Goal: Task Accomplishment & Management: Use online tool/utility

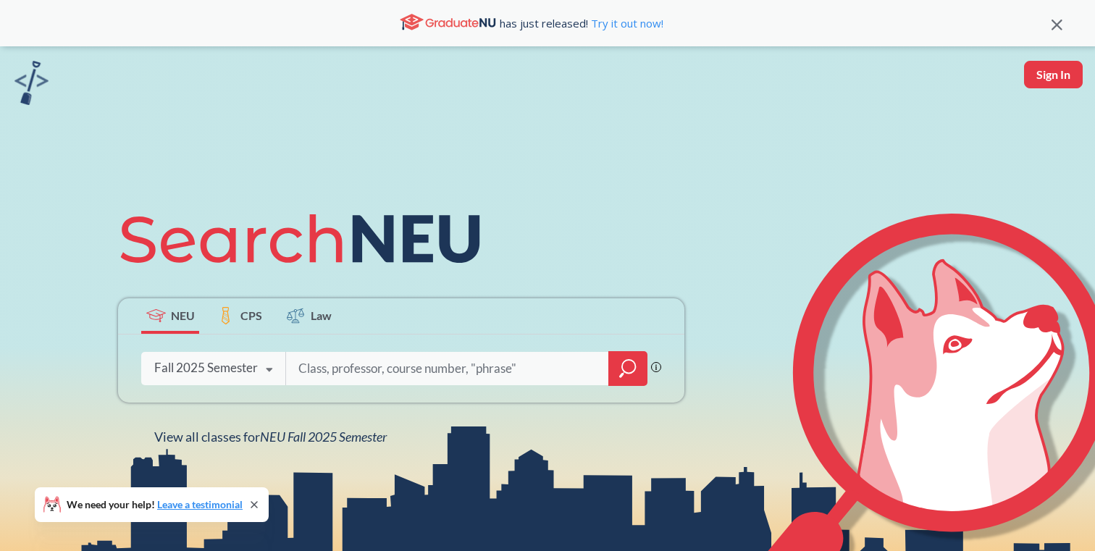
click at [1049, 79] on button "Sign In" at bounding box center [1053, 75] width 59 height 28
select select "US"
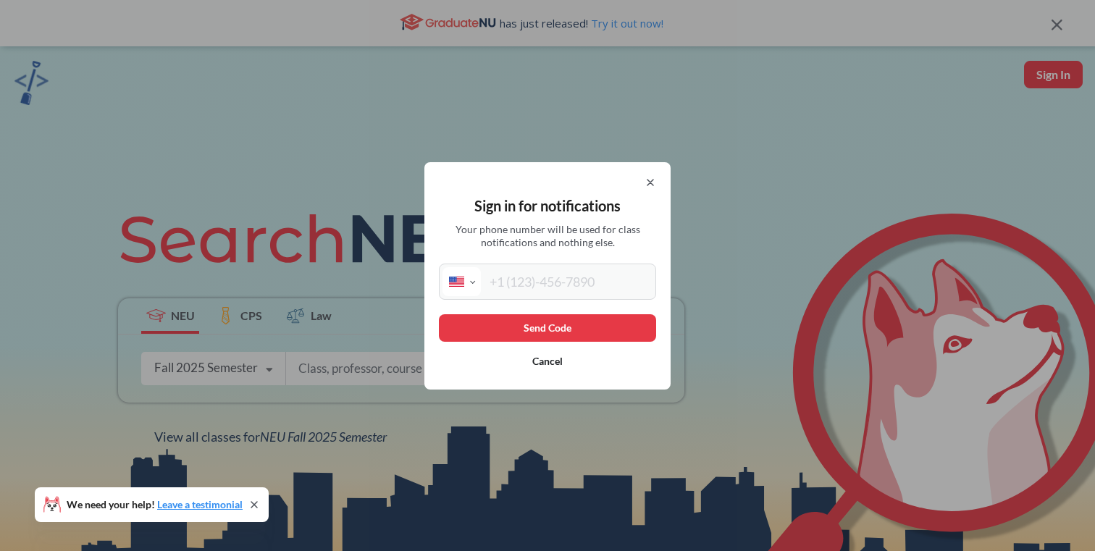
click at [575, 274] on input "tel" at bounding box center [567, 281] width 172 height 29
type input "[PHONE_NUMBER]"
click at [602, 325] on button "Send Code" at bounding box center [547, 328] width 217 height 28
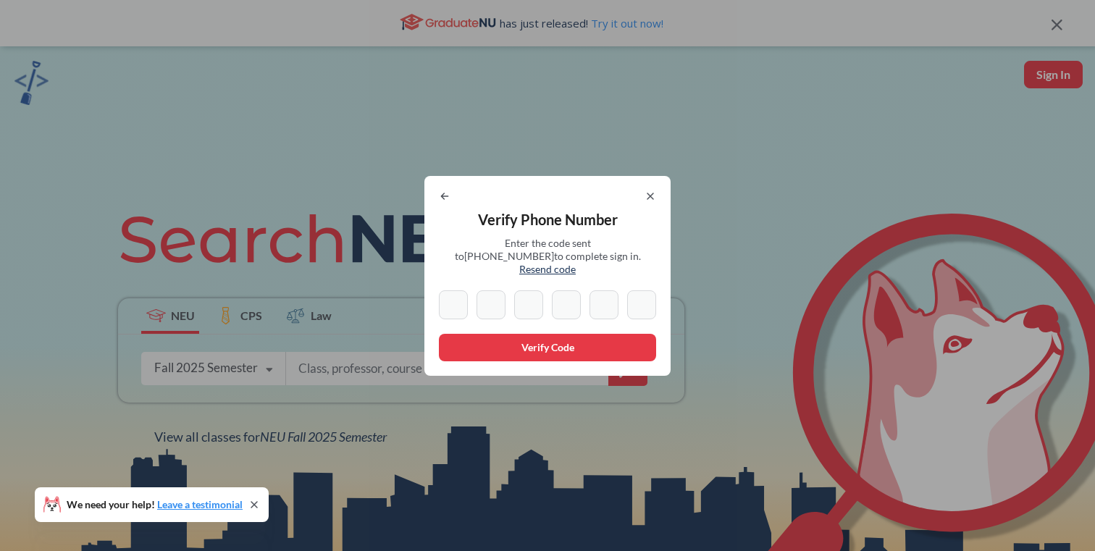
type input "8"
type input "2"
type input "8"
type input "5"
type input "3"
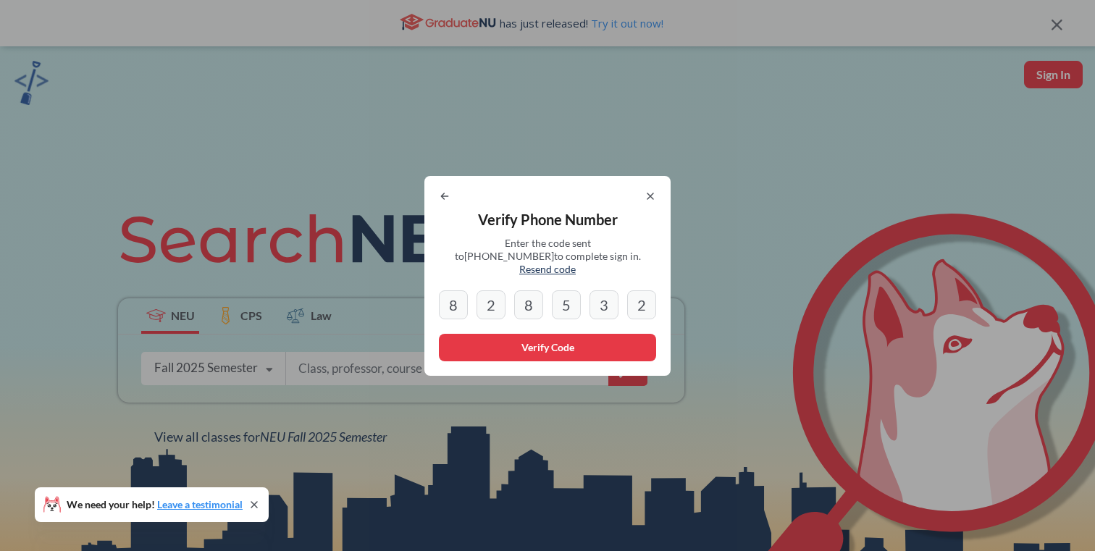
type input "2"
click at [528, 348] on button "Verify Code" at bounding box center [547, 348] width 217 height 28
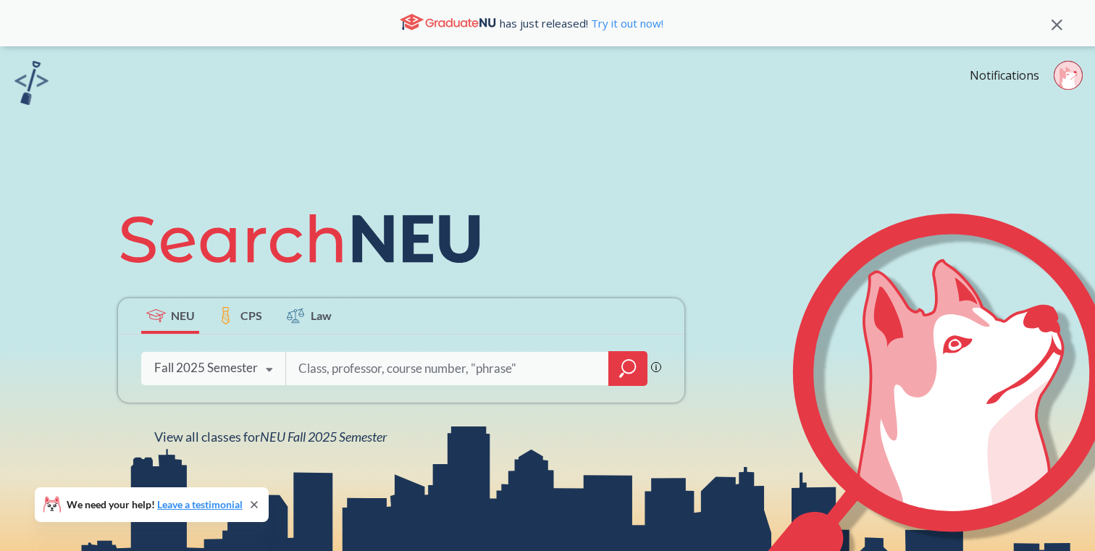
click at [508, 363] on input "search" at bounding box center [447, 368] width 301 height 30
type input "chemistry"
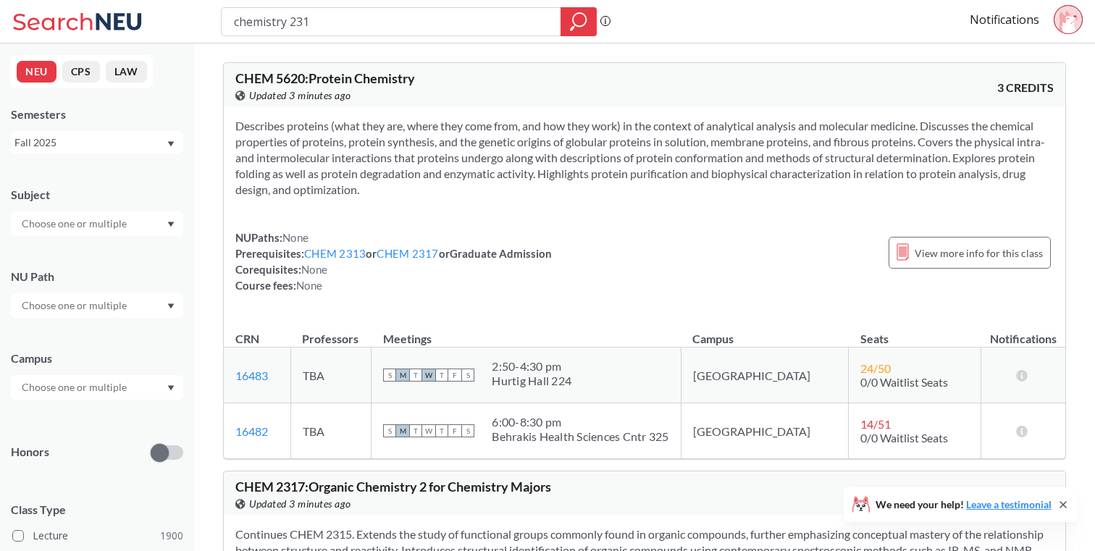
type input "chemistry 2313"
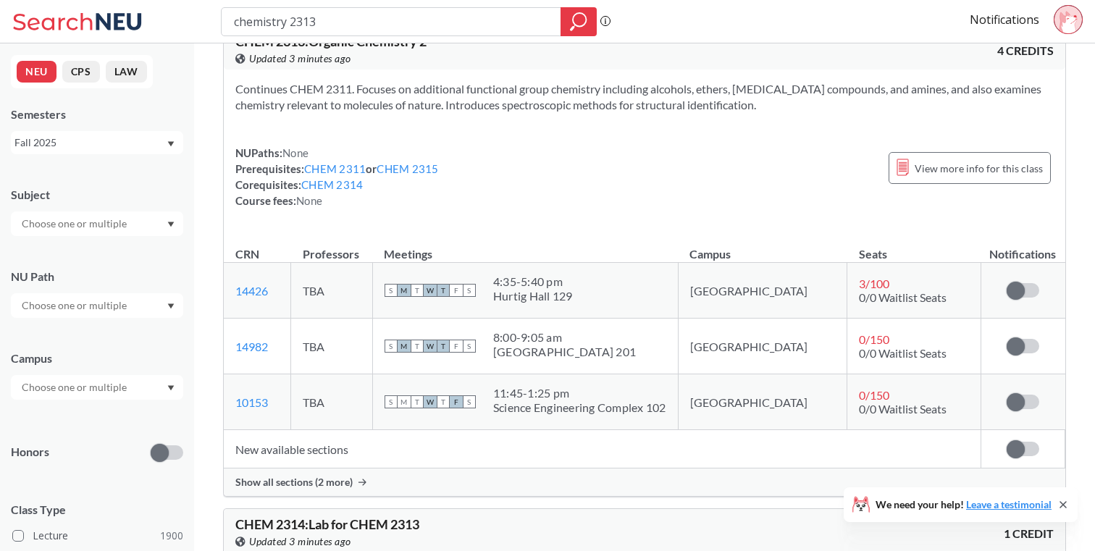
scroll to position [49, 0]
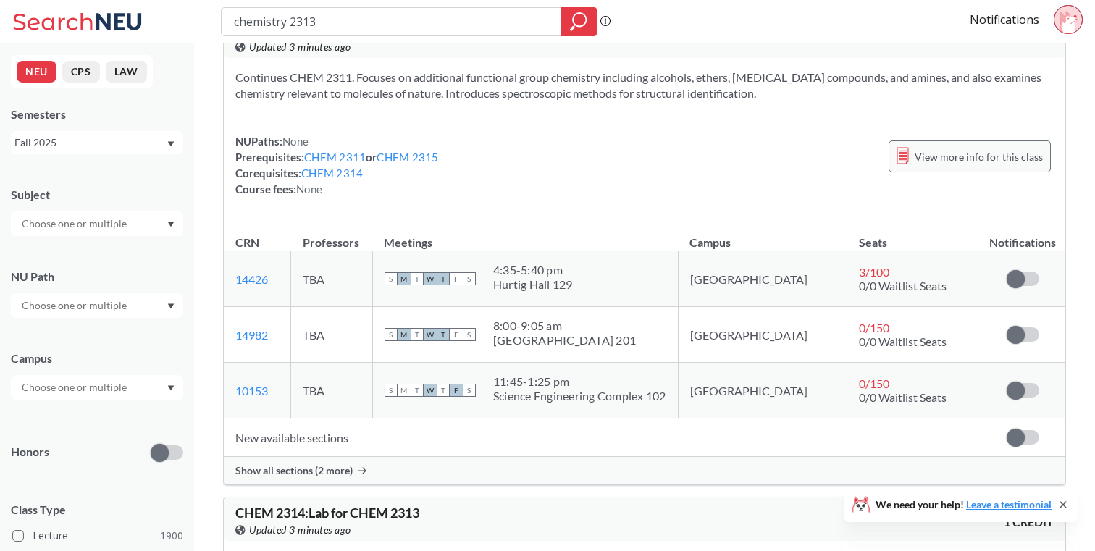
click at [961, 161] on span "View more info for this class" at bounding box center [978, 157] width 128 height 18
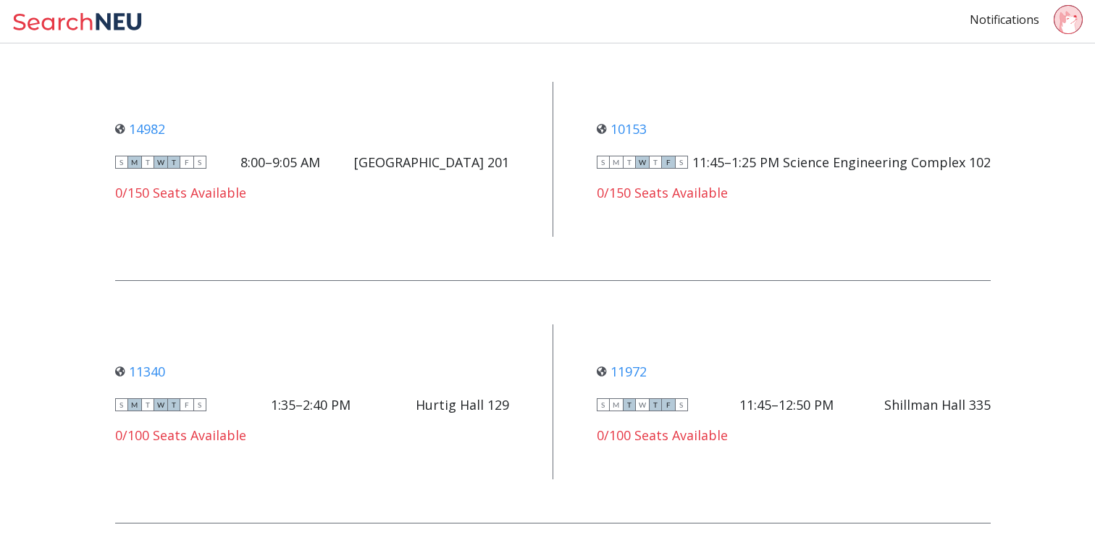
scroll to position [1173, 0]
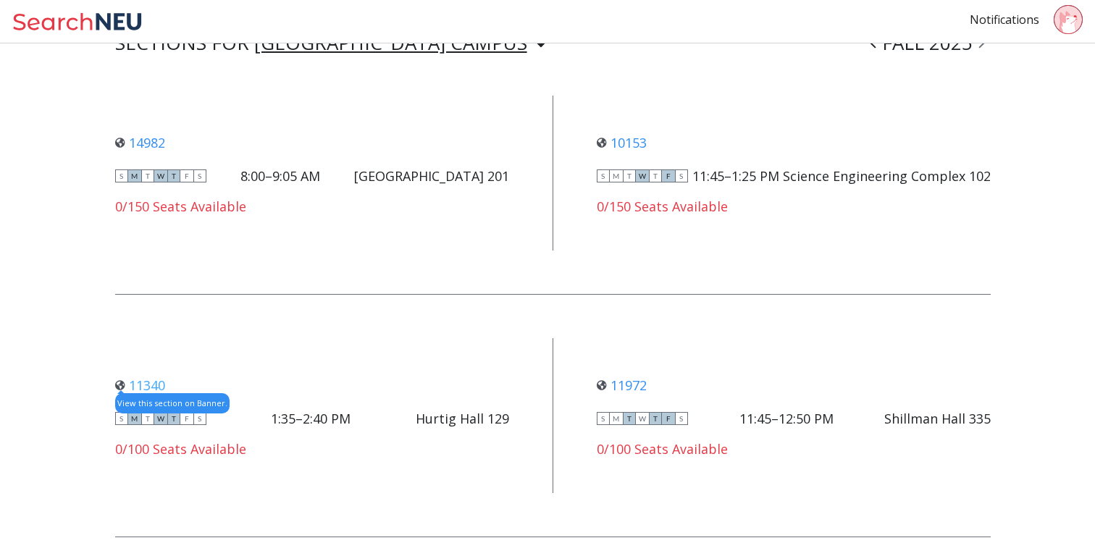
click at [143, 376] on link "11340" at bounding box center [140, 384] width 50 height 17
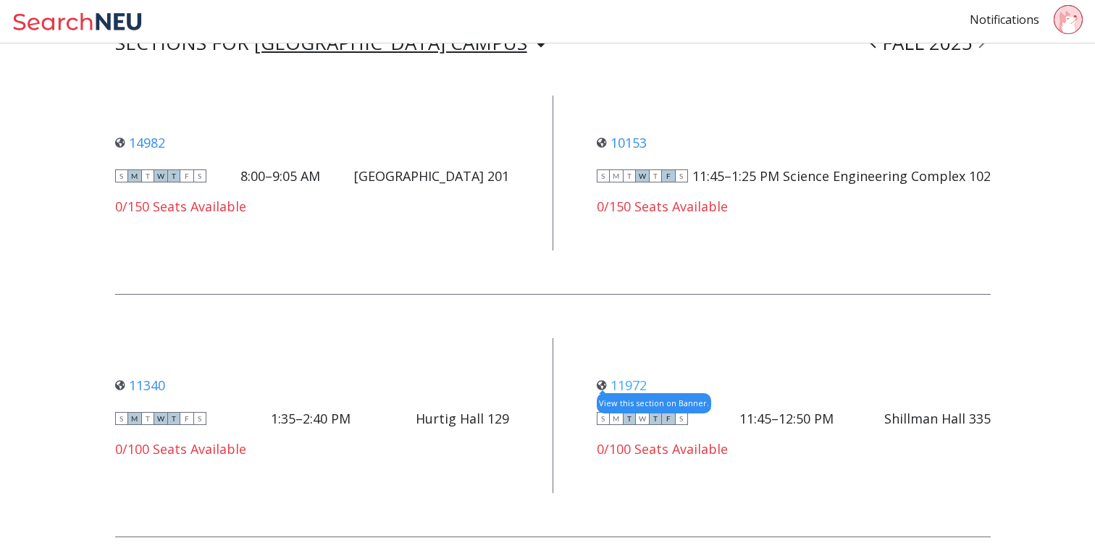
click at [640, 376] on link "11972" at bounding box center [621, 384] width 50 height 17
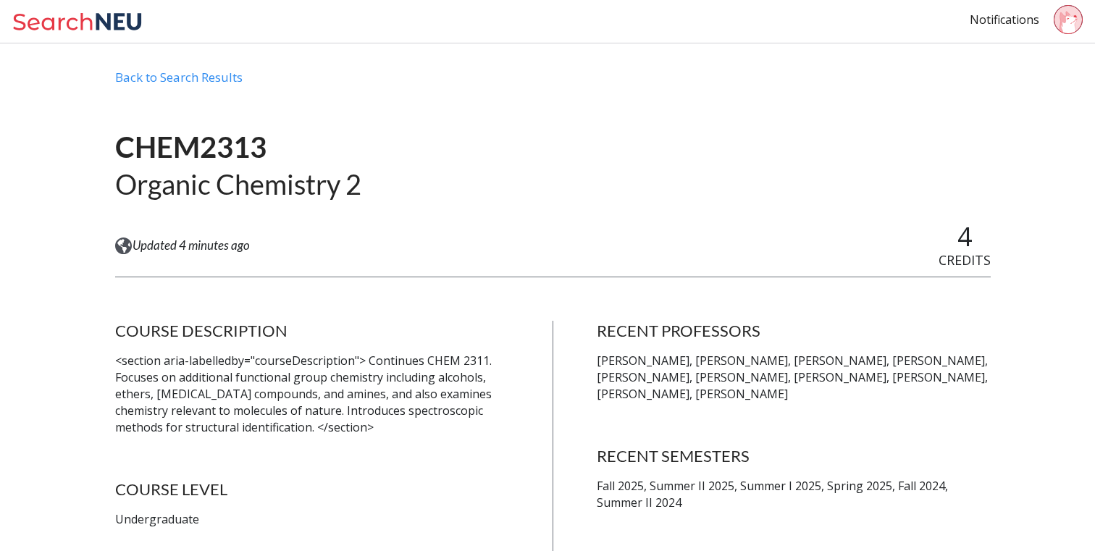
scroll to position [0, 0]
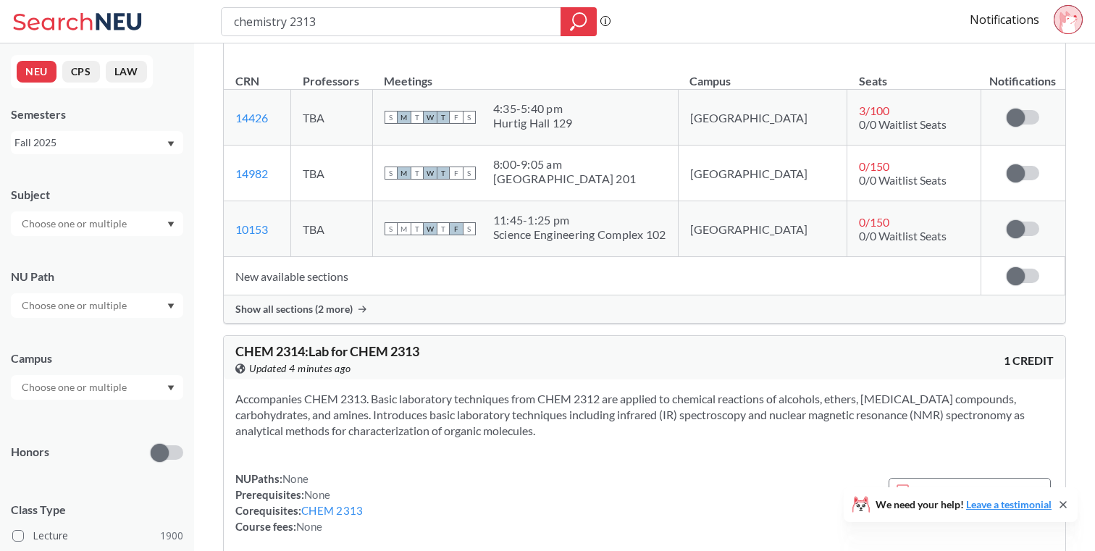
scroll to position [211, 0]
click at [342, 305] on span "Show all sections (2 more)" at bounding box center [293, 307] width 117 height 13
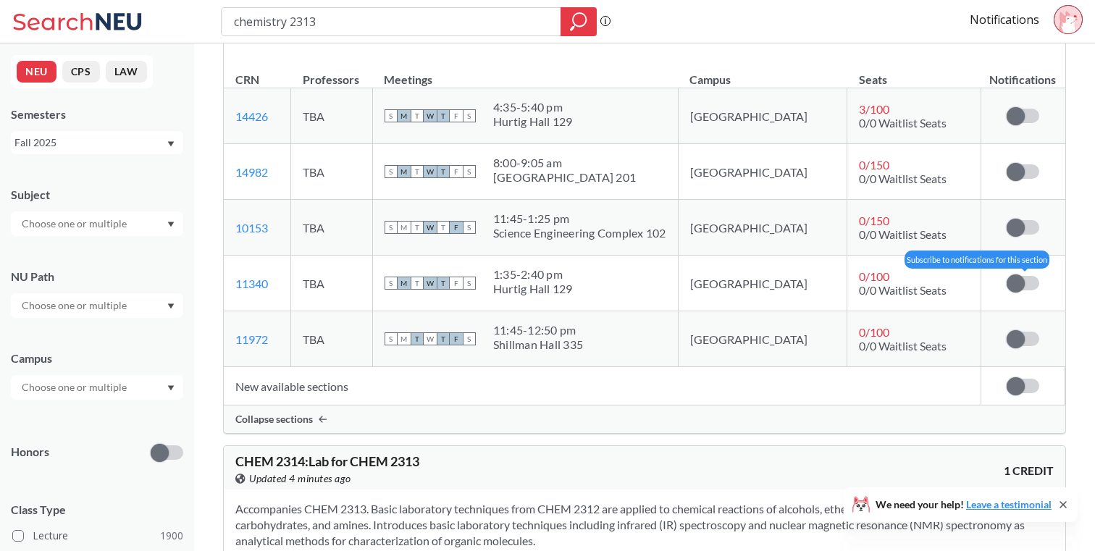
click at [1025, 283] on label at bounding box center [1022, 283] width 33 height 14
click at [1006, 276] on input "checkbox" at bounding box center [1006, 276] width 0 height 0
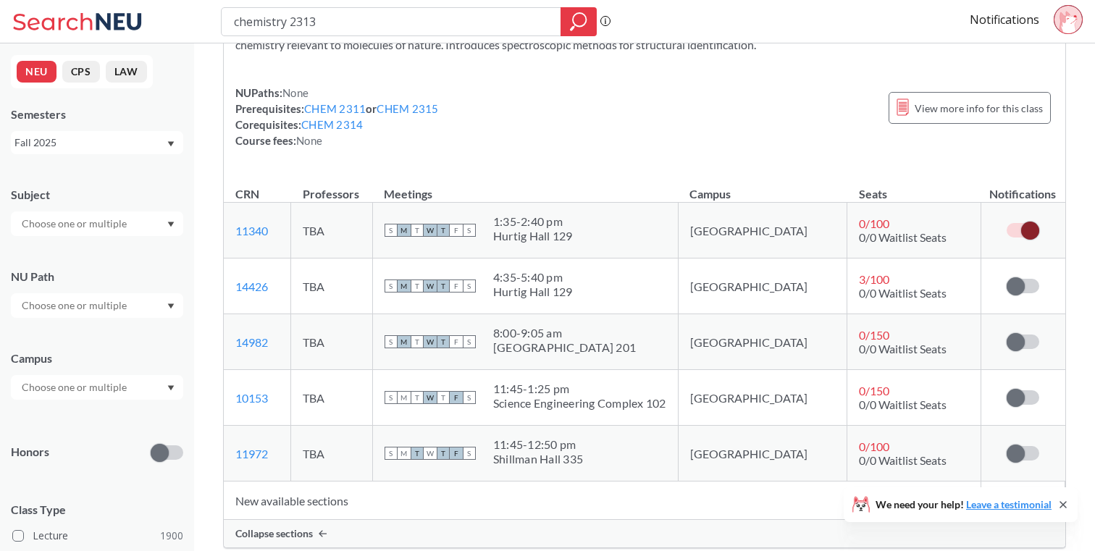
scroll to position [87, 0]
